Goal: Complete application form

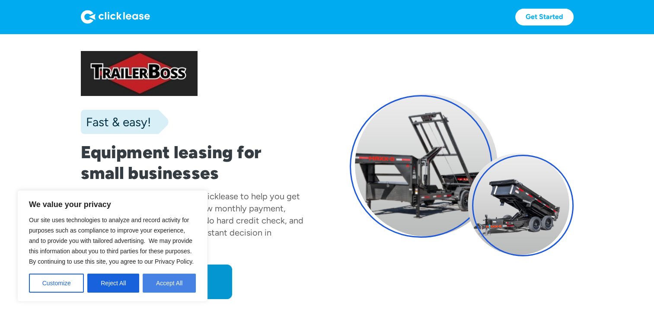
click at [161, 284] on button "Accept All" at bounding box center [169, 283] width 53 height 19
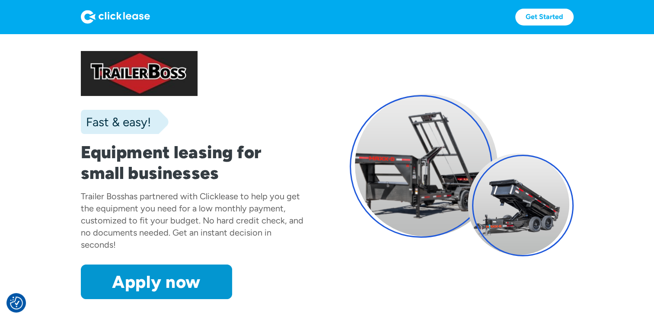
click at [161, 284] on link "Apply now" at bounding box center [156, 282] width 151 height 35
